Goal: Task Accomplishment & Management: Manage account settings

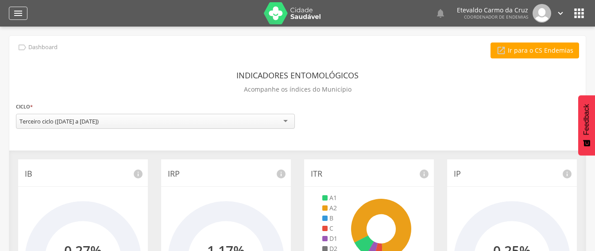
click at [18, 15] on icon "" at bounding box center [18, 13] width 11 height 11
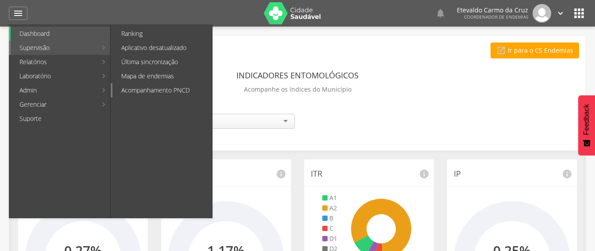
click at [158, 86] on link "Acompanhamento PNCD" at bounding box center [163, 90] width 100 height 14
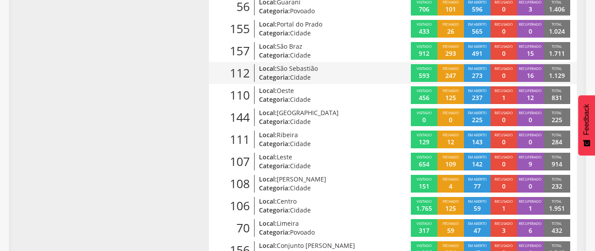
scroll to position [222, 0]
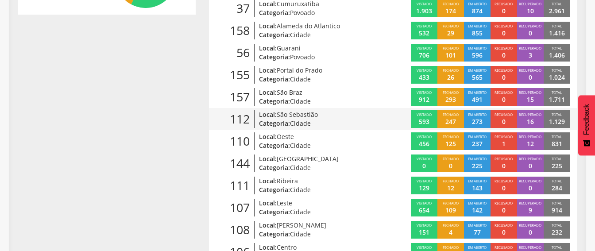
click at [475, 119] on p "273" at bounding box center [477, 121] width 11 height 9
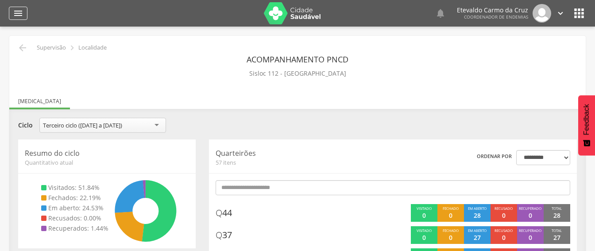
click at [16, 13] on icon "" at bounding box center [18, 13] width 11 height 11
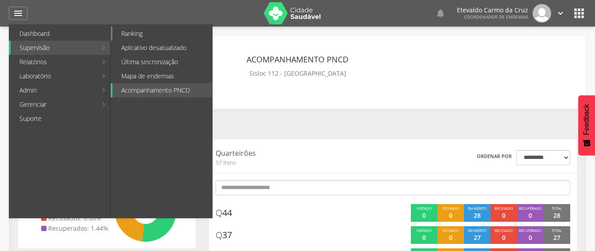
click at [134, 31] on link "Ranking" at bounding box center [163, 34] width 100 height 14
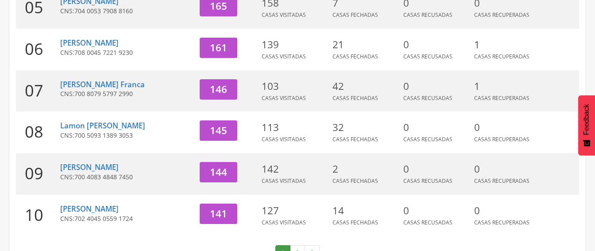
scroll to position [354, 0]
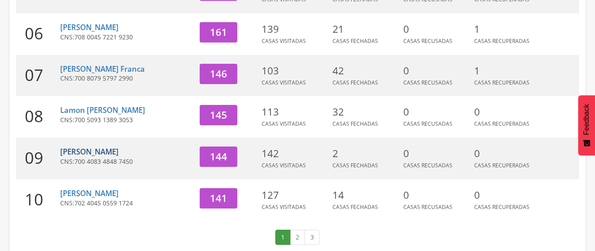
click at [94, 153] on link "[PERSON_NAME]" at bounding box center [89, 152] width 58 height 10
type input "**********"
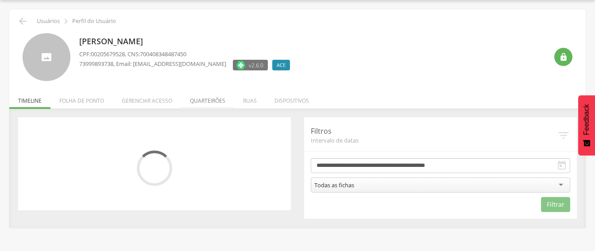
click at [214, 101] on li "Quarteirões" at bounding box center [207, 98] width 53 height 21
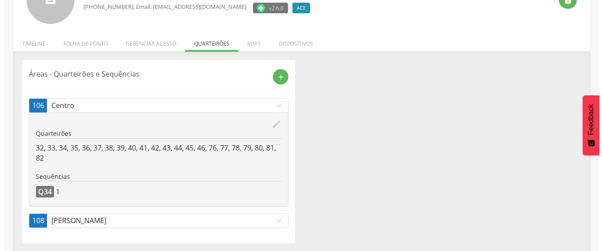
scroll to position [86, 0]
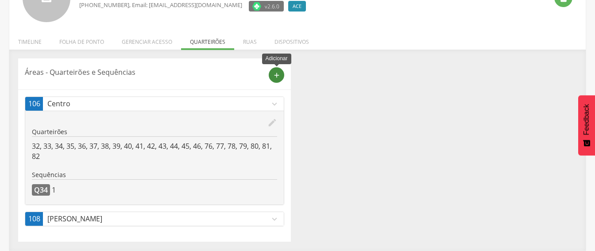
click at [275, 75] on icon "add" at bounding box center [277, 75] width 8 height 8
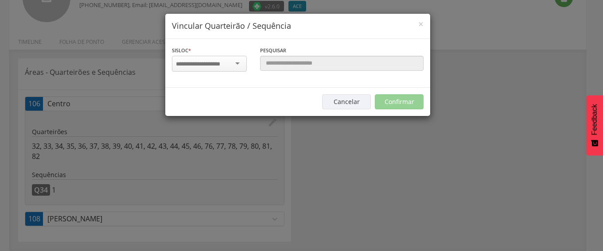
click at [236, 63] on div at bounding box center [209, 64] width 75 height 16
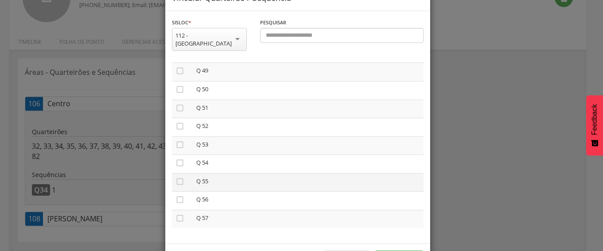
scroll to position [55, 0]
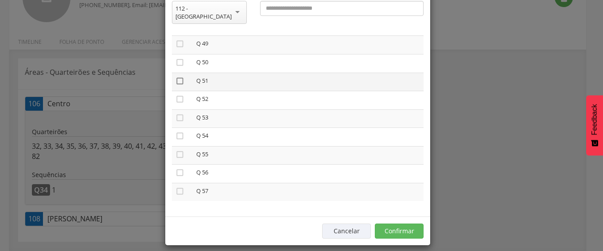
click at [175, 77] on icon "" at bounding box center [179, 81] width 9 height 9
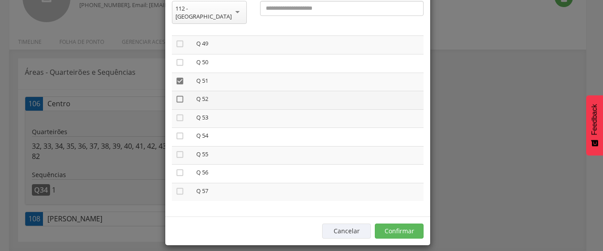
click at [175, 95] on icon "" at bounding box center [179, 99] width 9 height 9
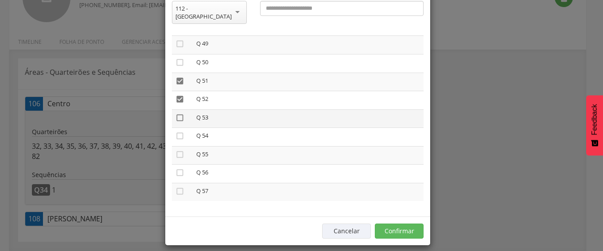
drag, startPoint x: 174, startPoint y: 110, endPoint x: 179, endPoint y: 113, distance: 5.8
click at [175, 113] on icon "" at bounding box center [179, 117] width 9 height 9
click at [396, 224] on button "Confirmar" at bounding box center [399, 231] width 49 height 15
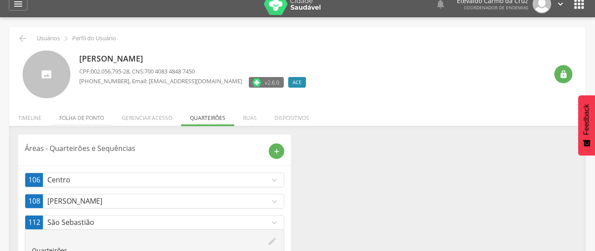
scroll to position [0, 0]
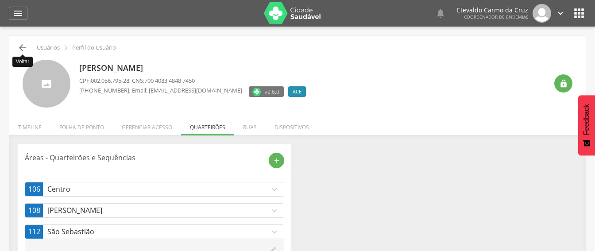
click at [22, 47] on icon "" at bounding box center [22, 48] width 11 height 11
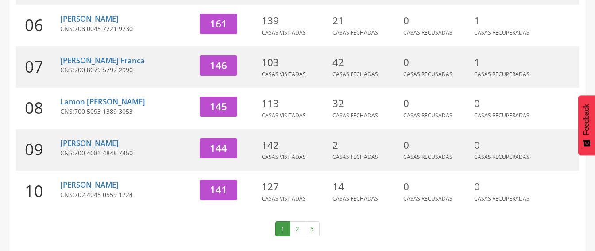
scroll to position [364, 0]
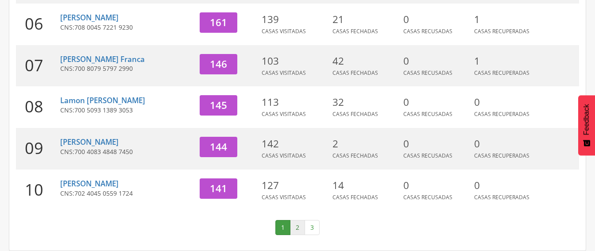
click at [300, 225] on link "2" at bounding box center [297, 227] width 15 height 15
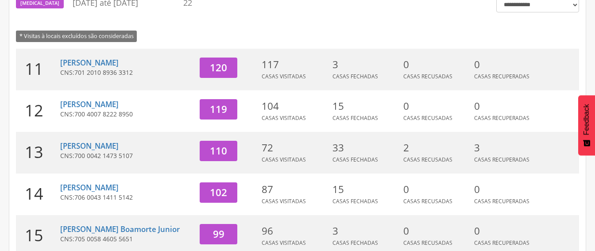
scroll to position [98, 0]
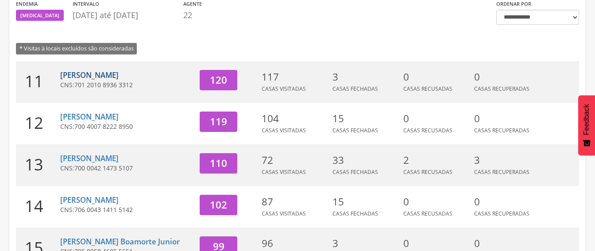
click at [100, 77] on link "[PERSON_NAME]" at bounding box center [89, 75] width 58 height 10
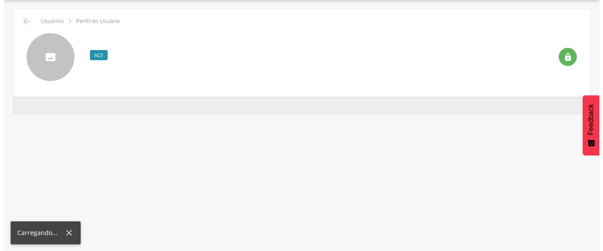
scroll to position [27, 0]
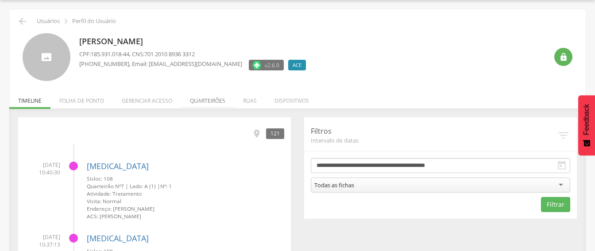
click at [204, 101] on li "Quarteirões" at bounding box center [207, 98] width 53 height 21
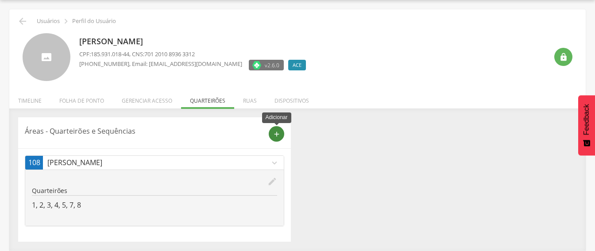
click at [274, 133] on icon "add" at bounding box center [277, 134] width 8 height 8
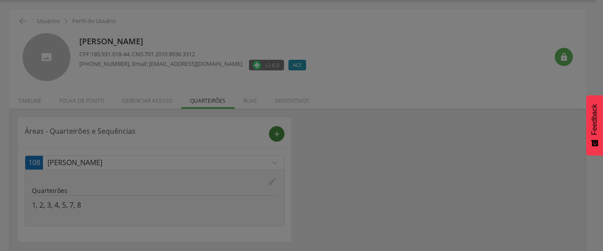
scroll to position [0, 0]
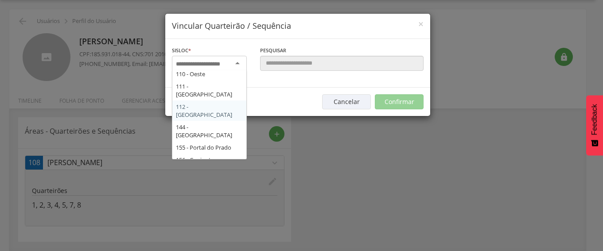
click at [230, 59] on div at bounding box center [209, 64] width 75 height 16
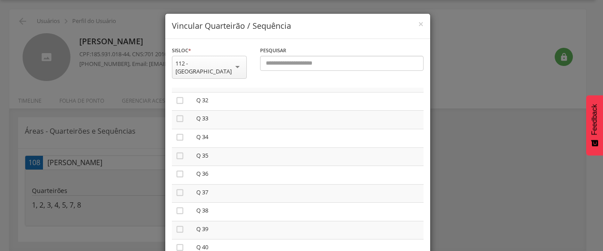
scroll to position [620, 0]
click at [176, 188] on icon "" at bounding box center [179, 192] width 9 height 9
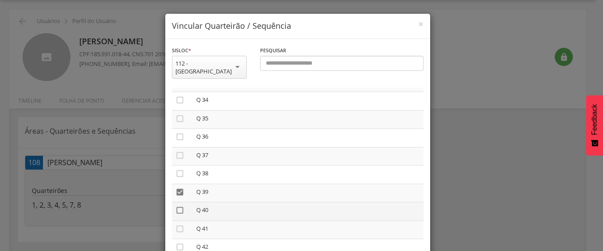
click at [177, 206] on icon "" at bounding box center [179, 210] width 9 height 9
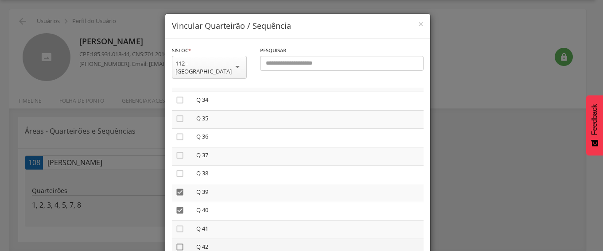
click at [177, 243] on icon "" at bounding box center [179, 247] width 9 height 9
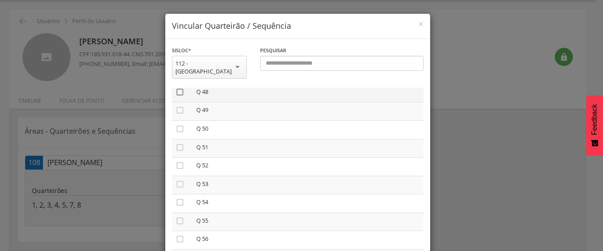
click at [177, 88] on icon "" at bounding box center [179, 92] width 9 height 9
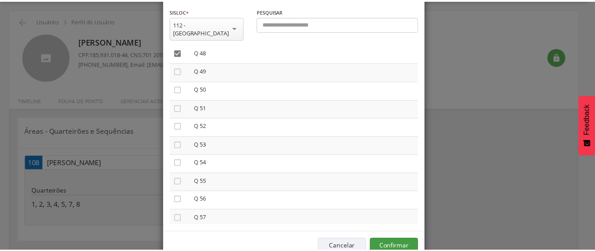
scroll to position [55, 0]
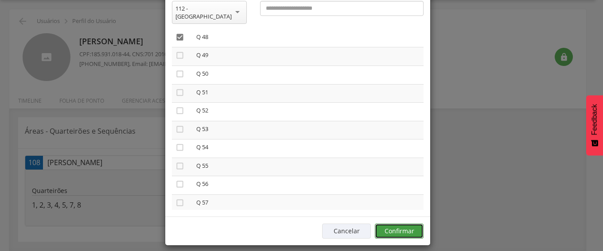
click at [385, 224] on button "Confirmar" at bounding box center [399, 231] width 49 height 15
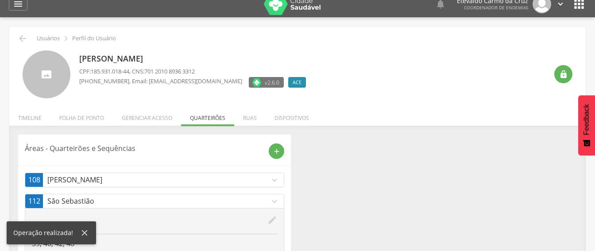
scroll to position [0, 0]
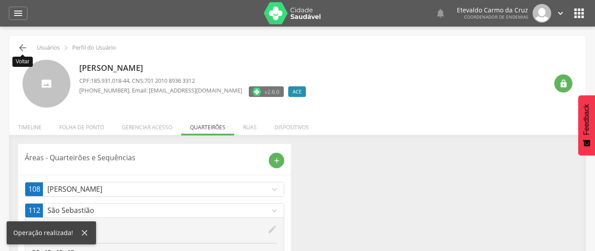
click at [23, 49] on icon "" at bounding box center [22, 48] width 11 height 11
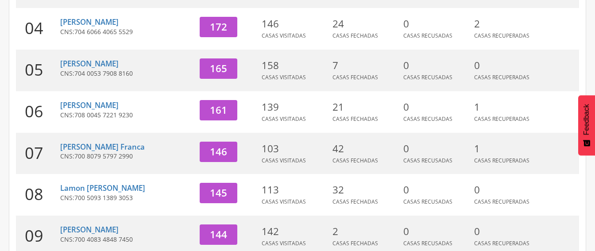
scroll to position [292, 0]
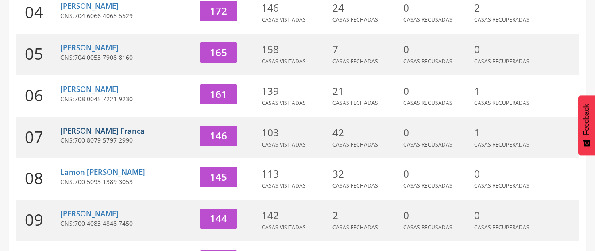
click at [102, 132] on link "[PERSON_NAME] Franca" at bounding box center [102, 131] width 85 height 10
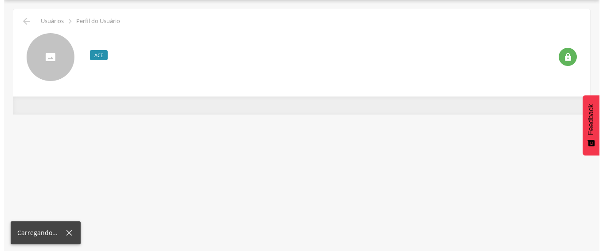
scroll to position [27, 0]
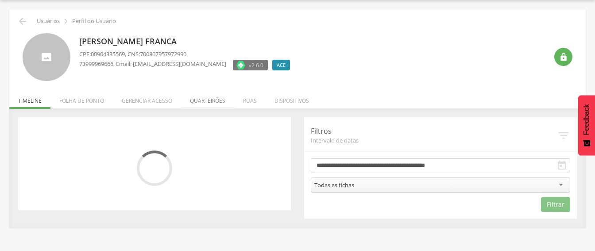
click at [206, 99] on li "Quarteirões" at bounding box center [207, 98] width 53 height 21
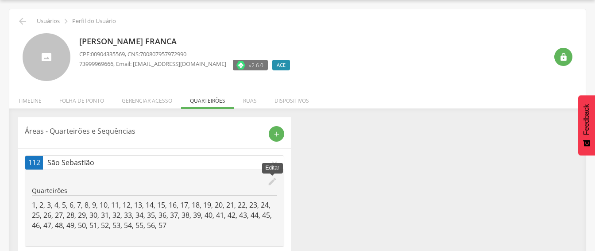
click at [272, 182] on icon "edit" at bounding box center [273, 182] width 10 height 10
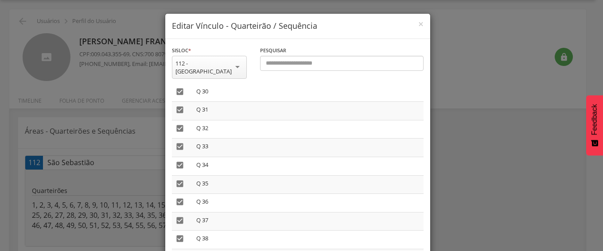
scroll to position [620, 0]
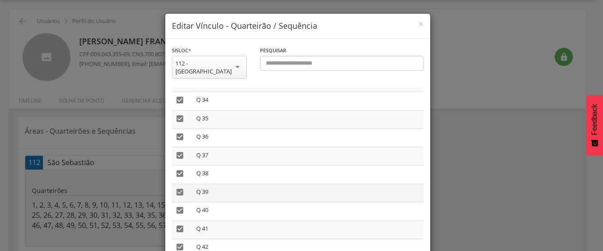
click at [175, 188] on icon "" at bounding box center [179, 192] width 9 height 9
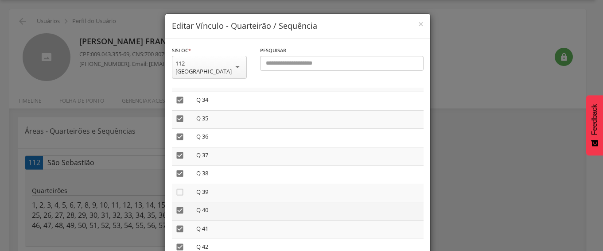
click at [175, 206] on icon "" at bounding box center [179, 210] width 9 height 9
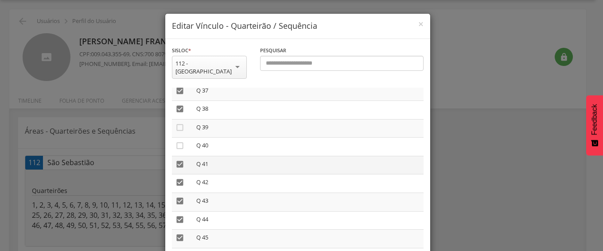
scroll to position [709, 0]
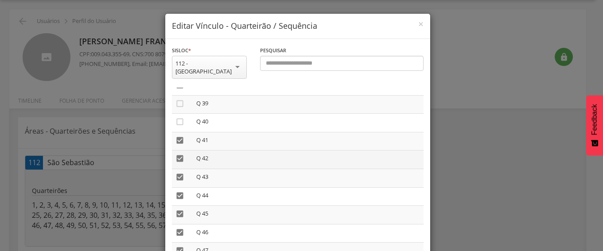
click at [176, 154] on icon "" at bounding box center [179, 158] width 9 height 9
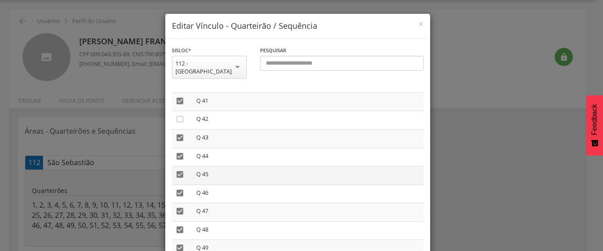
scroll to position [797, 0]
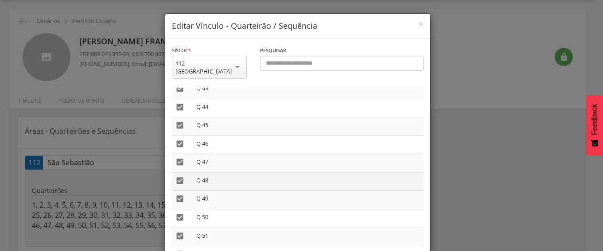
click at [175, 176] on icon "" at bounding box center [179, 180] width 9 height 9
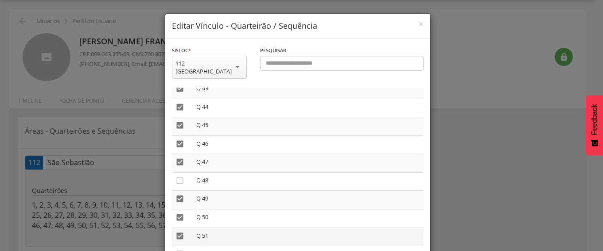
click at [175, 232] on icon "" at bounding box center [179, 236] width 9 height 9
drag, startPoint x: 177, startPoint y: 246, endPoint x: 208, endPoint y: 248, distance: 31.1
click at [187, 246] on td "" at bounding box center [182, 255] width 21 height 19
drag, startPoint x: 174, startPoint y: 244, endPoint x: 186, endPoint y: 243, distance: 11.6
click at [175, 250] on icon "" at bounding box center [179, 254] width 9 height 9
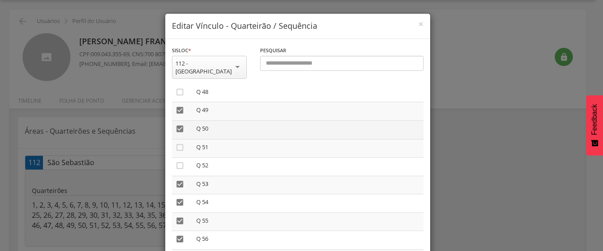
scroll to position [898, 0]
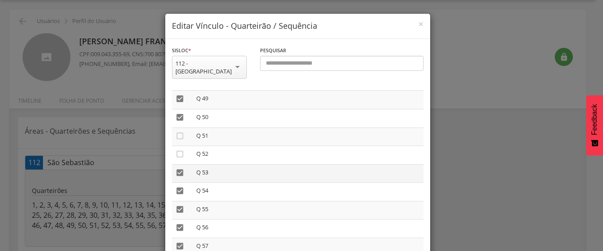
drag, startPoint x: 176, startPoint y: 166, endPoint x: 187, endPoint y: 168, distance: 10.9
click at [177, 168] on icon "" at bounding box center [179, 172] width 9 height 9
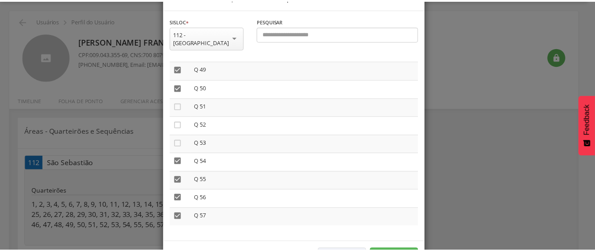
scroll to position [55, 0]
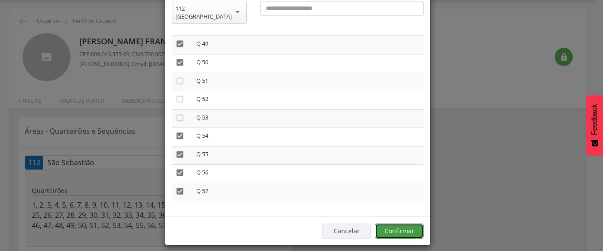
click at [395, 224] on button "Confirmar" at bounding box center [399, 231] width 49 height 15
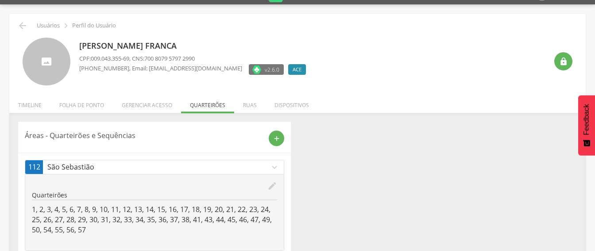
scroll to position [0, 0]
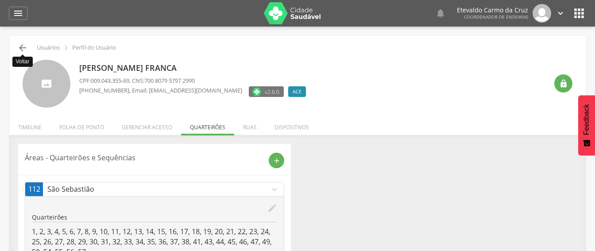
click at [26, 48] on icon "" at bounding box center [22, 48] width 11 height 11
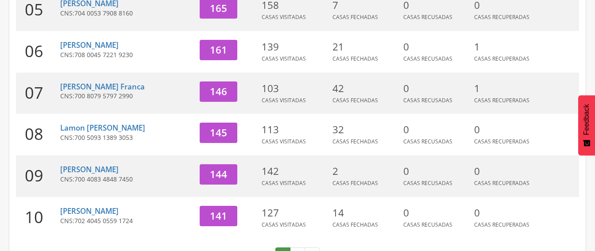
scroll to position [364, 0]
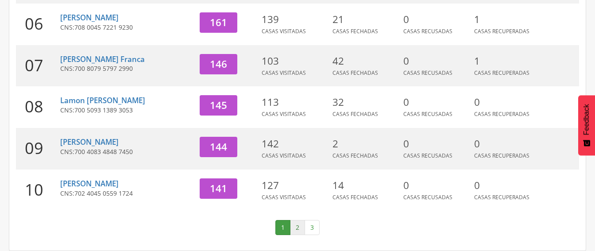
click at [300, 230] on link "2" at bounding box center [297, 227] width 15 height 15
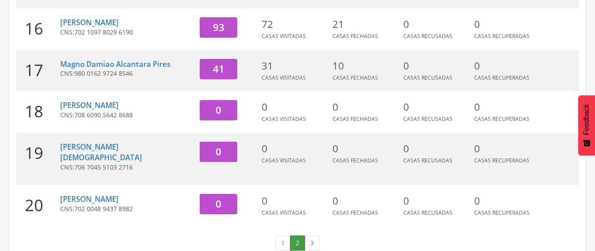
scroll to position [375, 0]
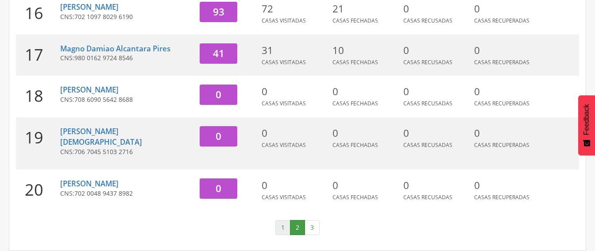
click at [280, 228] on link "1" at bounding box center [283, 227] width 15 height 15
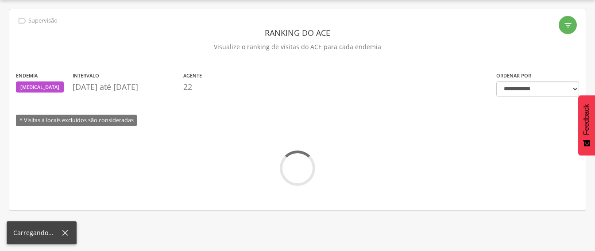
scroll to position [364, 0]
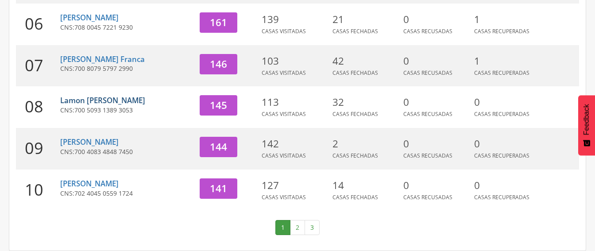
click at [107, 101] on link "Lamon [PERSON_NAME]" at bounding box center [102, 100] width 85 height 10
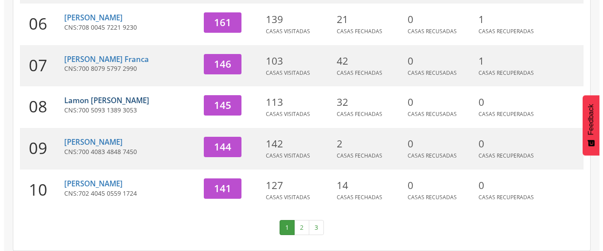
scroll to position [27, 0]
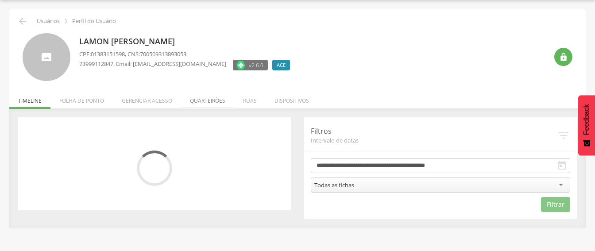
click at [202, 100] on li "Quarteirões" at bounding box center [207, 98] width 53 height 21
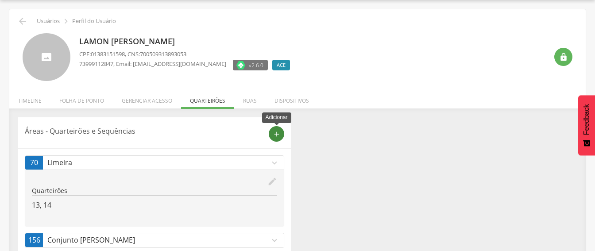
click at [274, 132] on icon "add" at bounding box center [277, 134] width 8 height 8
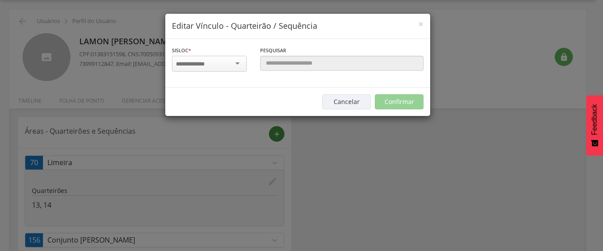
scroll to position [0, 0]
click at [224, 61] on input "select-one" at bounding box center [204, 64] width 56 height 8
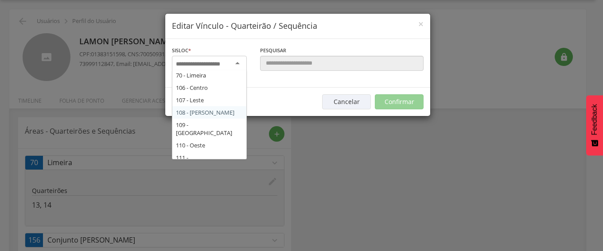
scroll to position [167, 0]
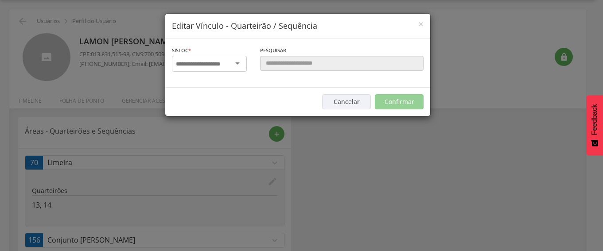
click at [222, 69] on div at bounding box center [209, 64] width 75 height 16
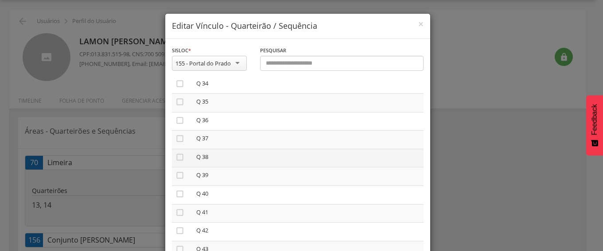
scroll to position [797, 0]
click at [176, 99] on icon "" at bounding box center [179, 99] width 9 height 9
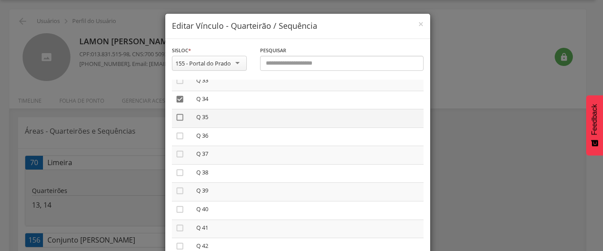
click at [177, 117] on icon "" at bounding box center [179, 117] width 9 height 9
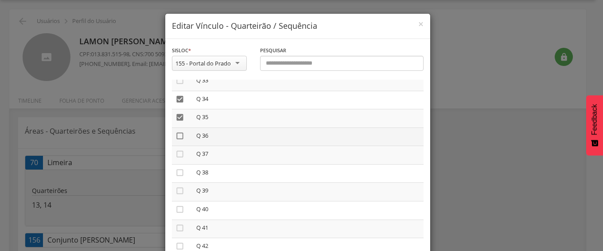
click at [175, 134] on icon "" at bounding box center [179, 136] width 9 height 9
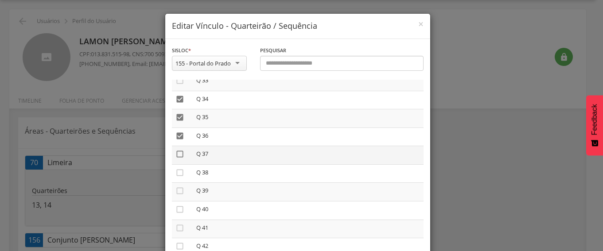
click at [176, 155] on icon "" at bounding box center [179, 154] width 9 height 9
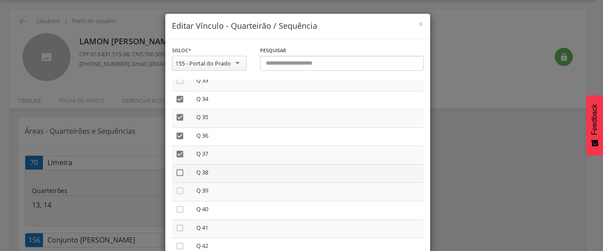
drag, startPoint x: 175, startPoint y: 171, endPoint x: 177, endPoint y: 186, distance: 14.2
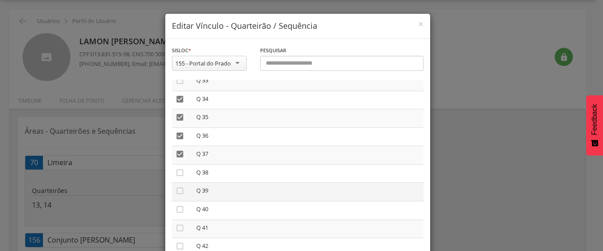
click at [175, 172] on icon "" at bounding box center [179, 172] width 9 height 9
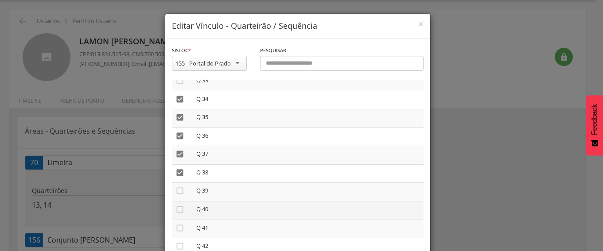
drag, startPoint x: 177, startPoint y: 190, endPoint x: 184, endPoint y: 202, distance: 13.9
click at [177, 191] on icon "" at bounding box center [179, 191] width 9 height 9
drag, startPoint x: 174, startPoint y: 210, endPoint x: 180, endPoint y: 207, distance: 6.7
click at [175, 208] on icon "" at bounding box center [179, 209] width 9 height 9
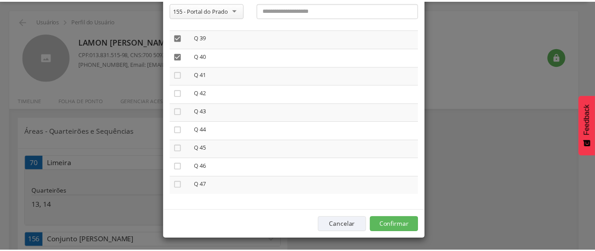
scroll to position [55, 0]
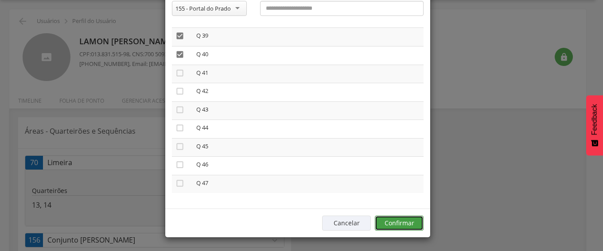
click at [401, 220] on button "Confirmar" at bounding box center [399, 223] width 49 height 15
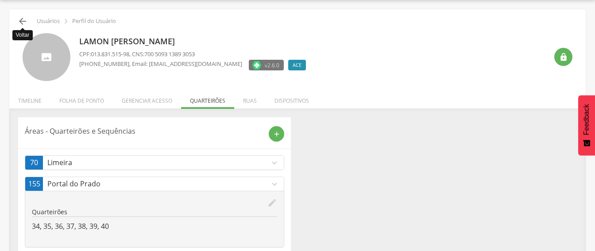
click at [21, 19] on icon "" at bounding box center [22, 21] width 11 height 11
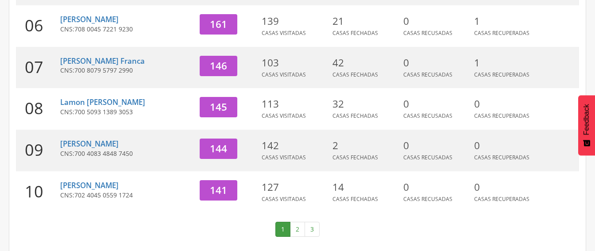
scroll to position [364, 0]
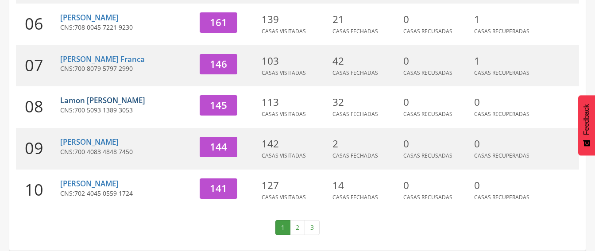
click at [128, 101] on link "Lamon [PERSON_NAME]" at bounding box center [102, 100] width 85 height 10
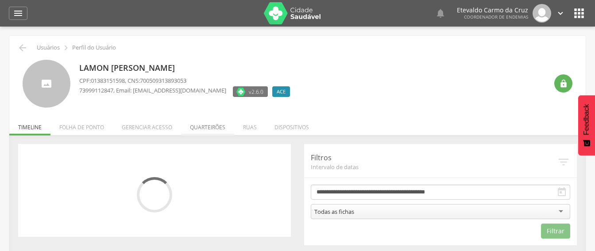
click at [214, 127] on li "Quarteirões" at bounding box center [207, 125] width 53 height 21
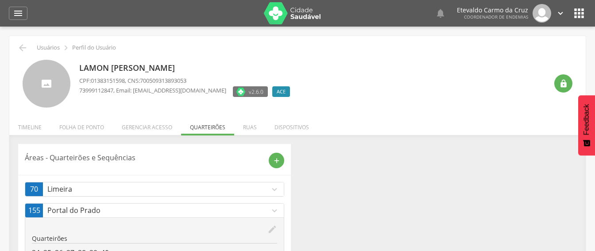
click at [139, 206] on p "Portal do Prado" at bounding box center [158, 211] width 222 height 10
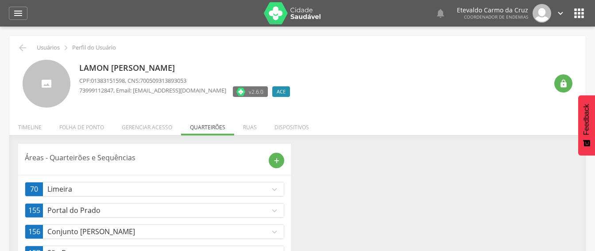
click at [157, 212] on p "Portal do Prado" at bounding box center [158, 211] width 222 height 10
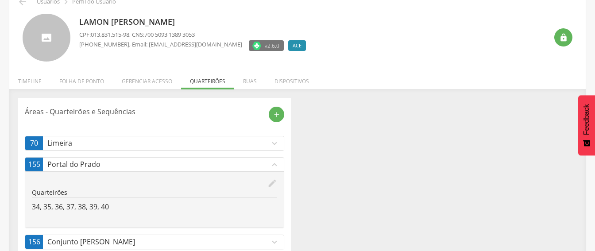
scroll to position [89, 0]
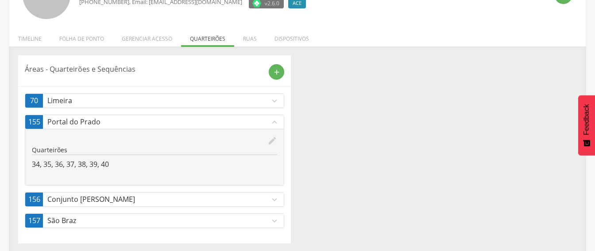
click at [305, 142] on div "Áreas - Quarteirões e Sequências add 70 Limeira expand_more edit Quarteirões 13…" at bounding box center [298, 149] width 572 height 188
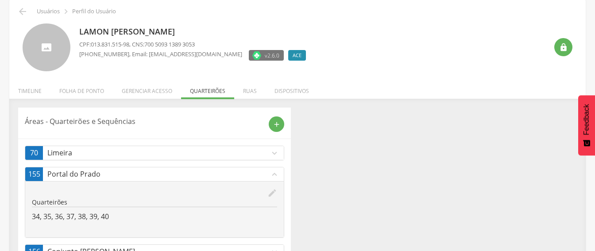
scroll to position [0, 0]
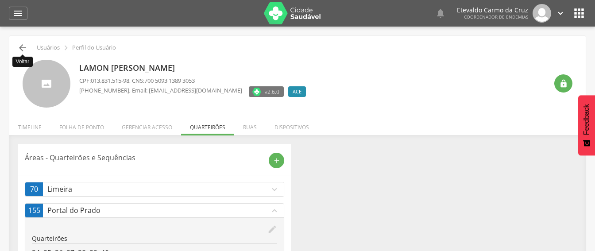
click at [18, 45] on icon "" at bounding box center [22, 48] width 11 height 11
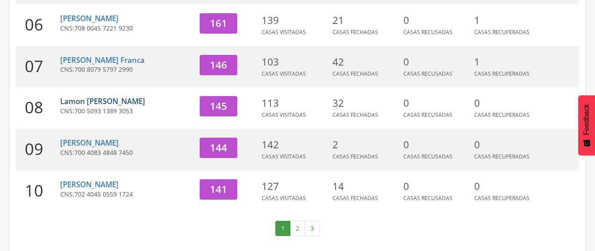
scroll to position [364, 0]
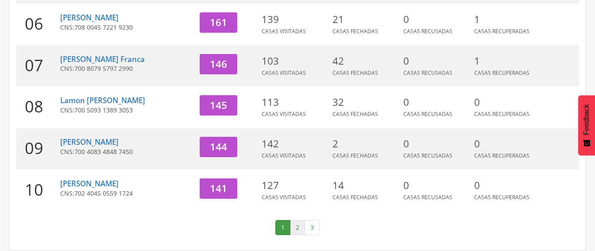
click at [292, 227] on link "2" at bounding box center [297, 227] width 15 height 15
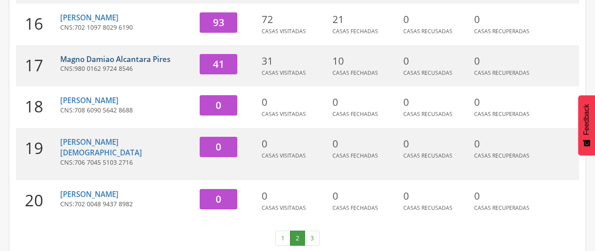
click at [89, 64] on link "Magno Damiao Alcantara Pires" at bounding box center [115, 59] width 110 height 10
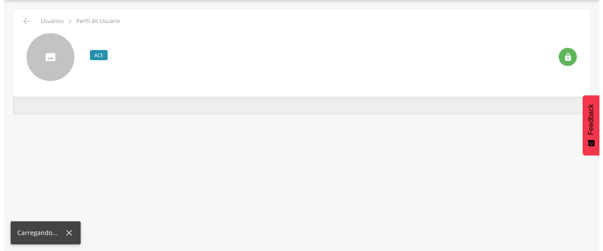
scroll to position [27, 0]
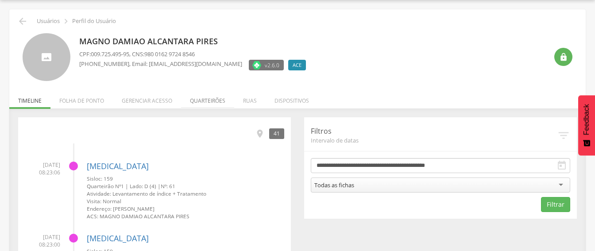
click at [204, 101] on li "Quarteirões" at bounding box center [207, 98] width 53 height 21
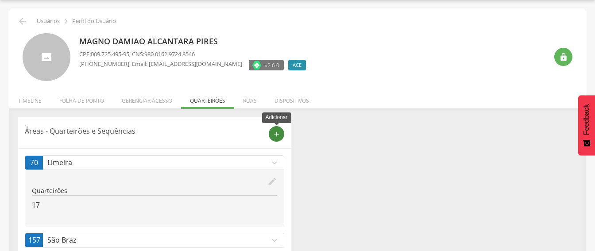
click at [276, 135] on icon "add" at bounding box center [277, 134] width 8 height 8
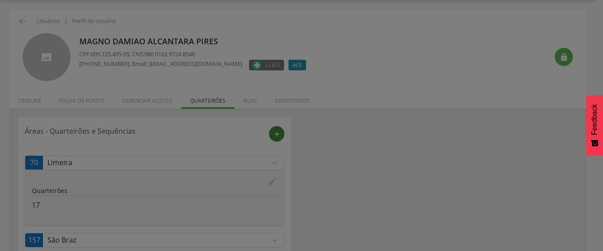
scroll to position [0, 0]
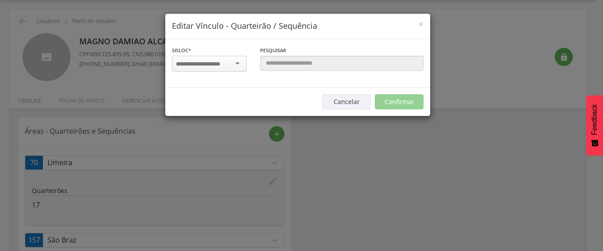
click at [235, 59] on div at bounding box center [209, 64] width 75 height 16
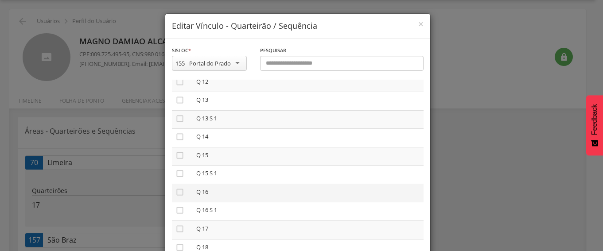
scroll to position [443, 0]
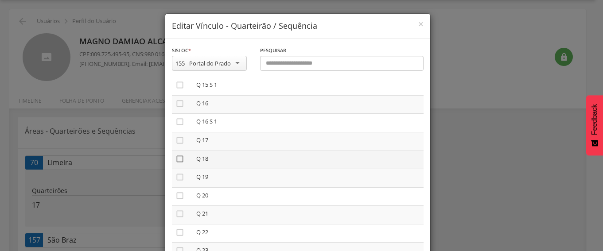
click at [175, 159] on icon "" at bounding box center [179, 159] width 9 height 9
click at [177, 178] on icon "" at bounding box center [179, 177] width 9 height 9
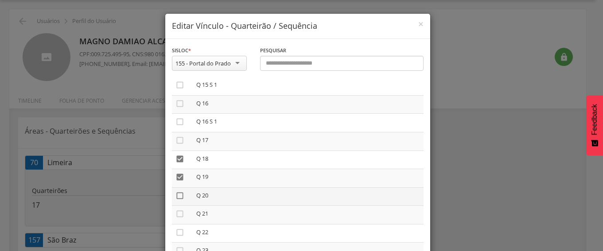
click at [175, 194] on icon "" at bounding box center [179, 195] width 9 height 9
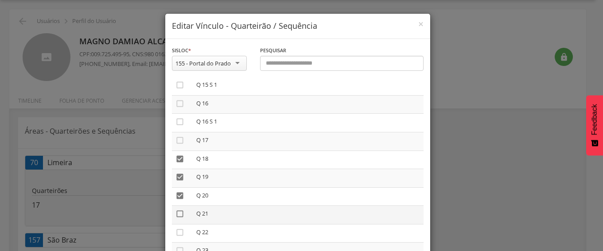
click at [175, 212] on icon "" at bounding box center [179, 214] width 9 height 9
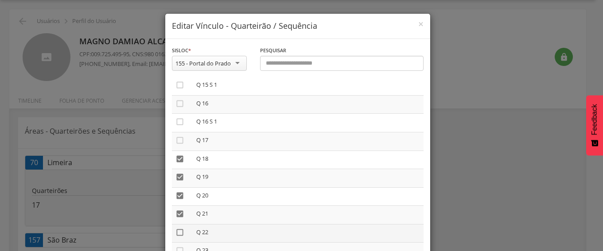
click at [175, 230] on icon "" at bounding box center [179, 232] width 9 height 9
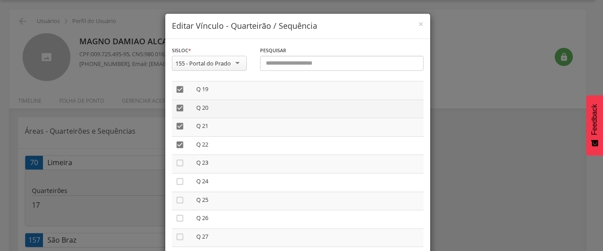
scroll to position [532, 0]
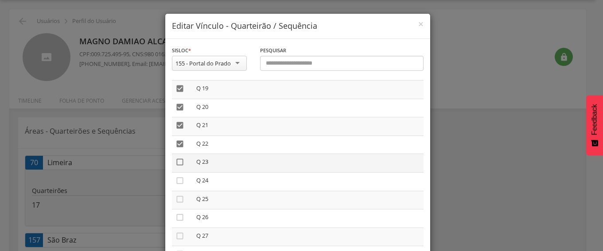
click at [175, 161] on icon "" at bounding box center [179, 162] width 9 height 9
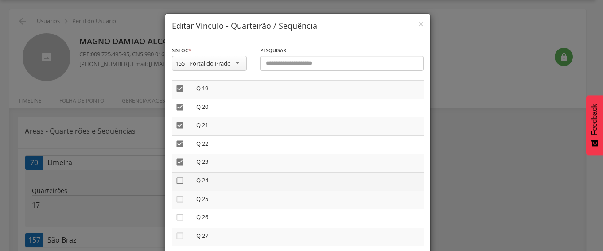
click at [175, 182] on icon "" at bounding box center [179, 180] width 9 height 9
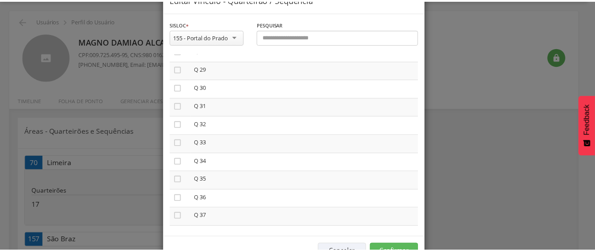
scroll to position [55, 0]
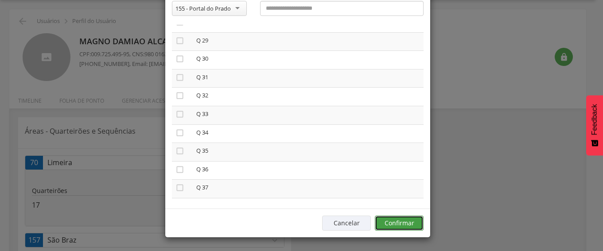
click at [400, 223] on button "Confirmar" at bounding box center [399, 223] width 49 height 15
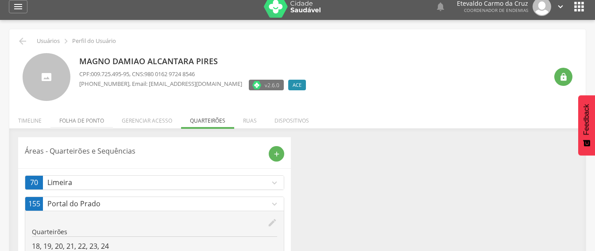
scroll to position [0, 0]
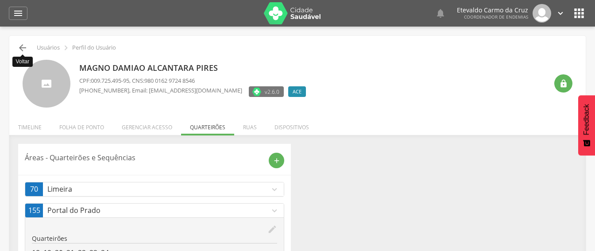
click at [21, 45] on icon "" at bounding box center [22, 48] width 11 height 11
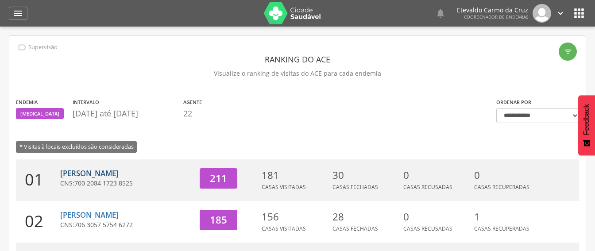
click at [101, 174] on link "[PERSON_NAME]" at bounding box center [89, 173] width 58 height 10
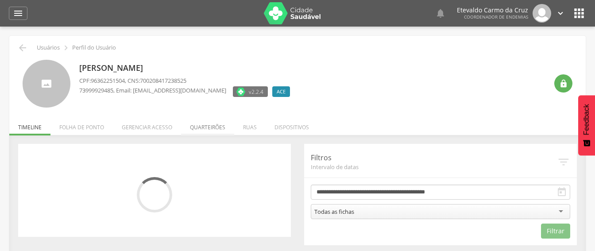
click at [206, 127] on li "Quarteirões" at bounding box center [207, 125] width 53 height 21
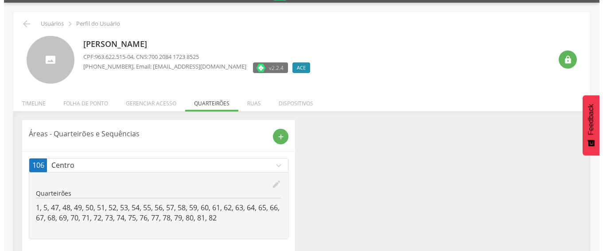
scroll to position [37, 0]
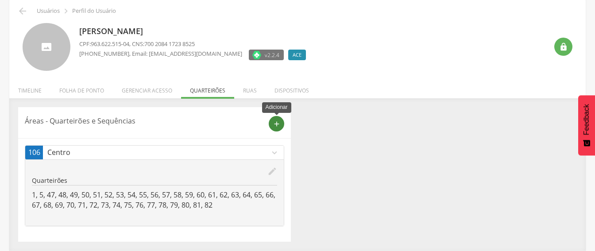
click at [270, 124] on div "add" at bounding box center [277, 124] width 16 height 16
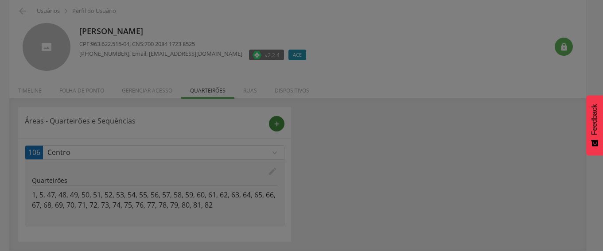
scroll to position [0, 0]
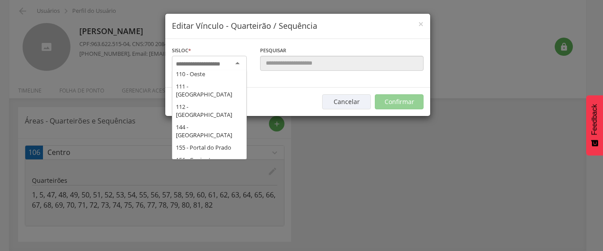
click at [237, 61] on div at bounding box center [209, 64] width 75 height 16
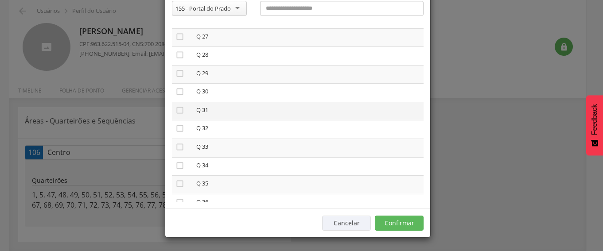
scroll to position [898, 0]
click at [179, 75] on icon "" at bounding box center [179, 73] width 9 height 9
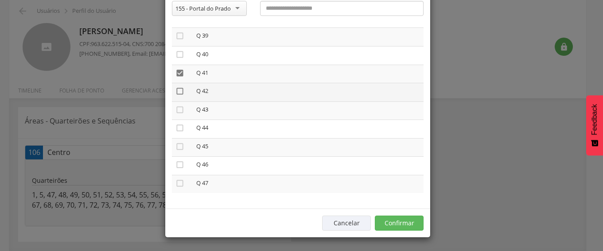
click at [179, 94] on icon "" at bounding box center [179, 91] width 9 height 9
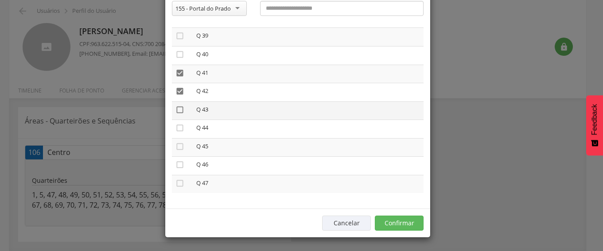
click at [176, 111] on icon "" at bounding box center [179, 109] width 9 height 9
drag, startPoint x: 176, startPoint y: 126, endPoint x: 175, endPoint y: 136, distance: 10.2
click at [176, 127] on icon "" at bounding box center [179, 128] width 9 height 9
click at [176, 146] on icon "" at bounding box center [179, 146] width 9 height 9
drag, startPoint x: 176, startPoint y: 164, endPoint x: 177, endPoint y: 181, distance: 16.9
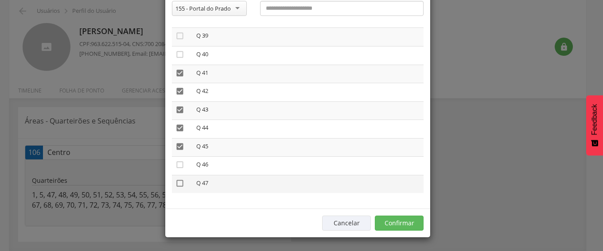
click at [176, 165] on icon "" at bounding box center [179, 164] width 9 height 9
click at [175, 180] on icon "" at bounding box center [179, 183] width 9 height 9
click at [407, 224] on button "Confirmar" at bounding box center [399, 223] width 49 height 15
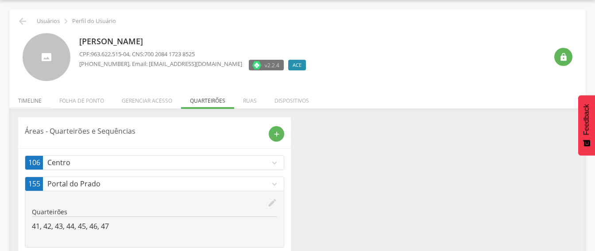
scroll to position [0, 0]
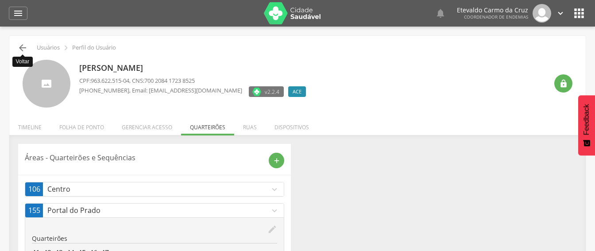
click at [19, 47] on icon "" at bounding box center [22, 48] width 11 height 11
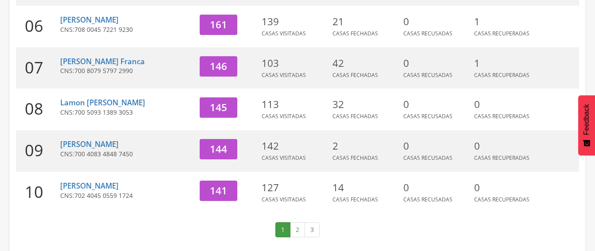
scroll to position [364, 0]
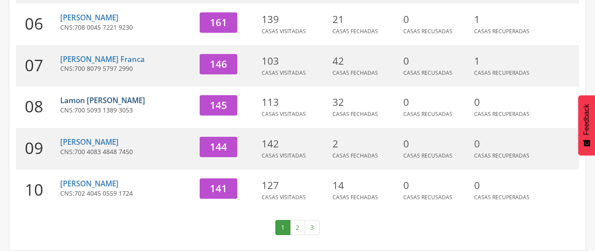
click at [114, 102] on link "Lamon [PERSON_NAME]" at bounding box center [102, 100] width 85 height 10
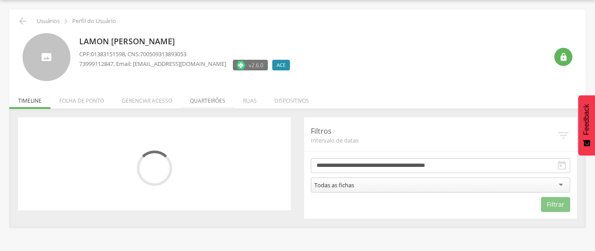
click at [206, 99] on li "Quarteirões" at bounding box center [207, 98] width 53 height 21
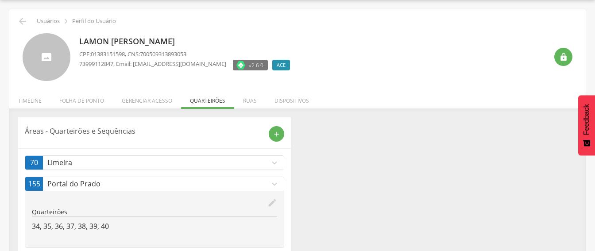
click at [174, 181] on p "Portal do Prado" at bounding box center [158, 184] width 222 height 10
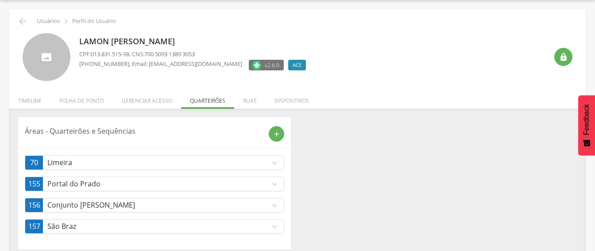
click at [174, 181] on p "Portal do Prado" at bounding box center [158, 184] width 222 height 10
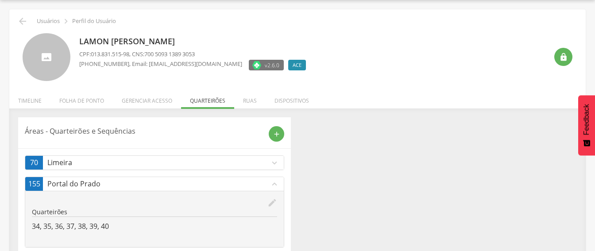
click at [374, 207] on div "Áreas - Quarteirões e Sequências add 70 Limeira expand_more edit Quarteirões 13…" at bounding box center [298, 211] width 572 height 188
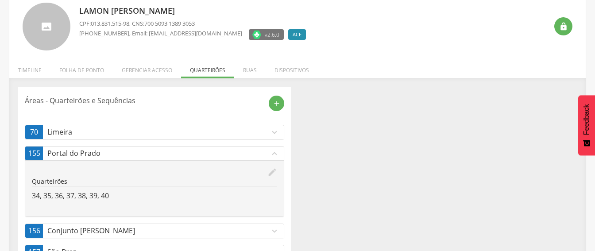
scroll to position [90, 0]
